Goal: Check status: Check status

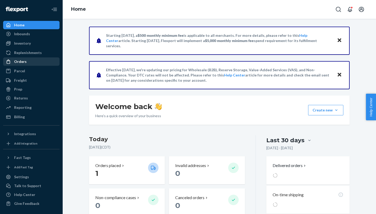
click at [21, 60] on div "Orders" at bounding box center [20, 61] width 13 height 5
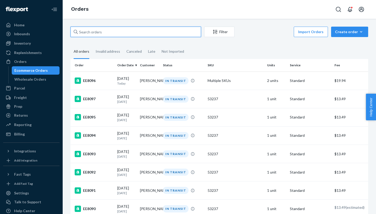
click at [119, 28] on input "text" at bounding box center [135, 32] width 131 height 10
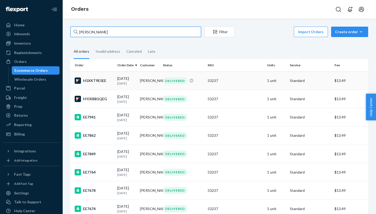
type input "[PERSON_NAME]"
click at [143, 83] on td "[PERSON_NAME]" at bounding box center [149, 81] width 23 height 18
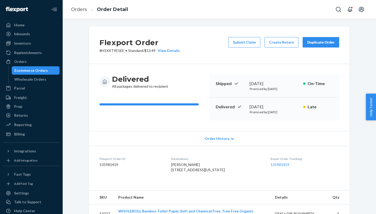
click at [321, 146] on dl "Flexport Order ID 135981419 Destination [PERSON_NAME] [STREET_ADDRESS][US_STATE…" at bounding box center [219, 165] width 261 height 39
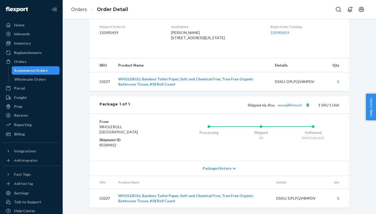
scroll to position [147, 0]
click at [289, 104] on link "ewxej8khmsch" at bounding box center [290, 105] width 24 height 4
